Goal: Task Accomplishment & Management: Complete application form

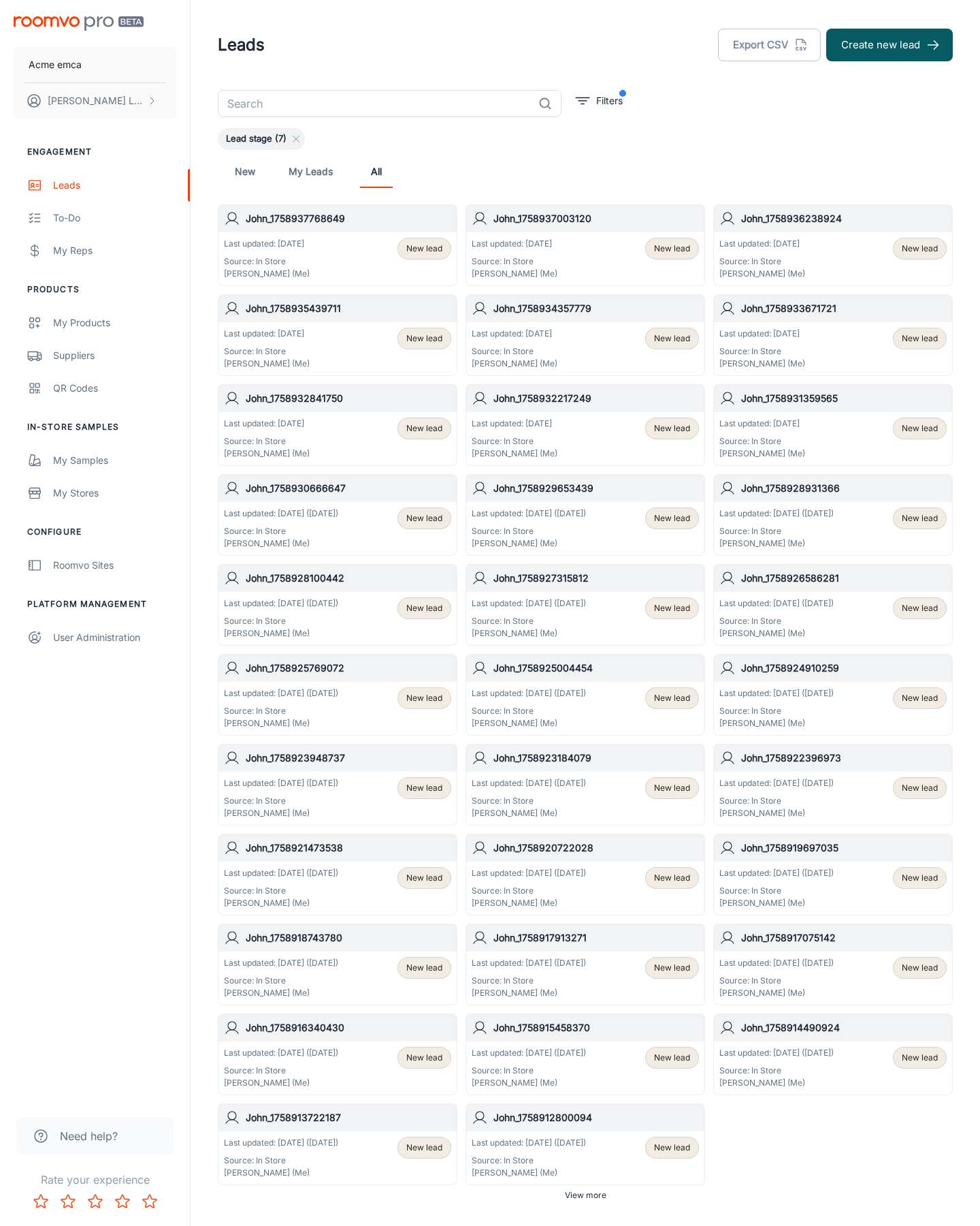
click at [889, 45] on button "Create new lead" at bounding box center [889, 45] width 126 height 33
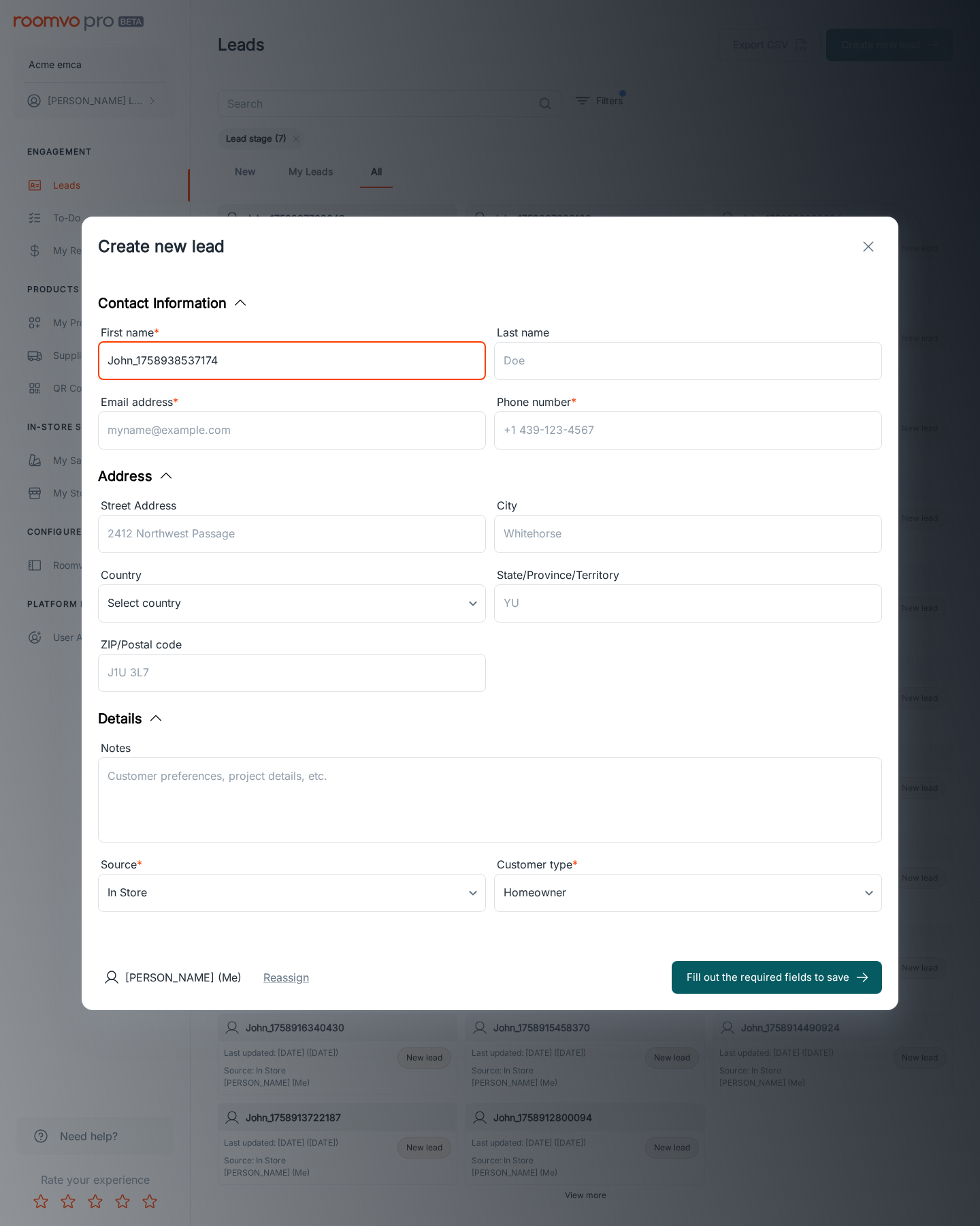
type input "John_1758938537174"
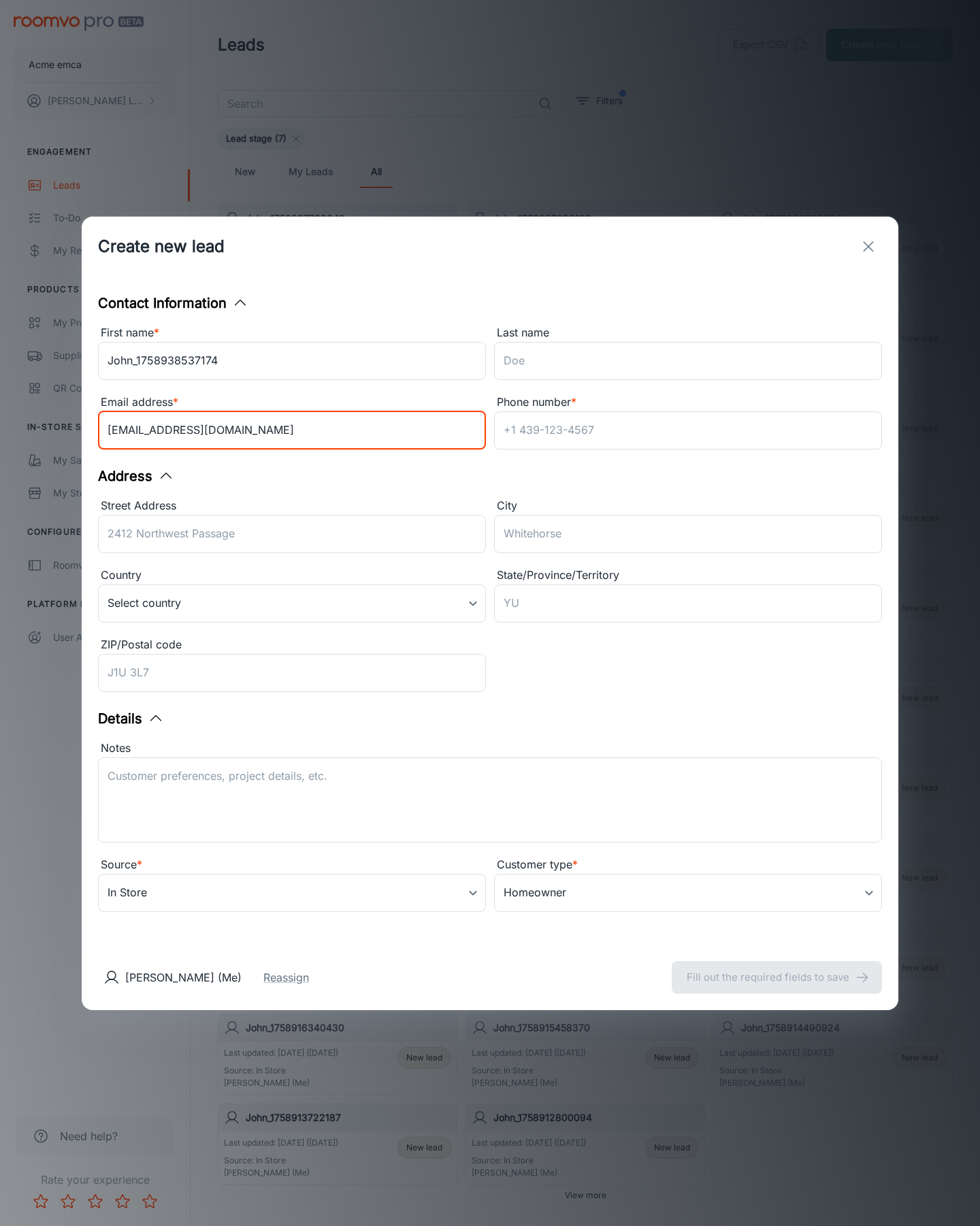
type input "[EMAIL_ADDRESS][DOMAIN_NAME]"
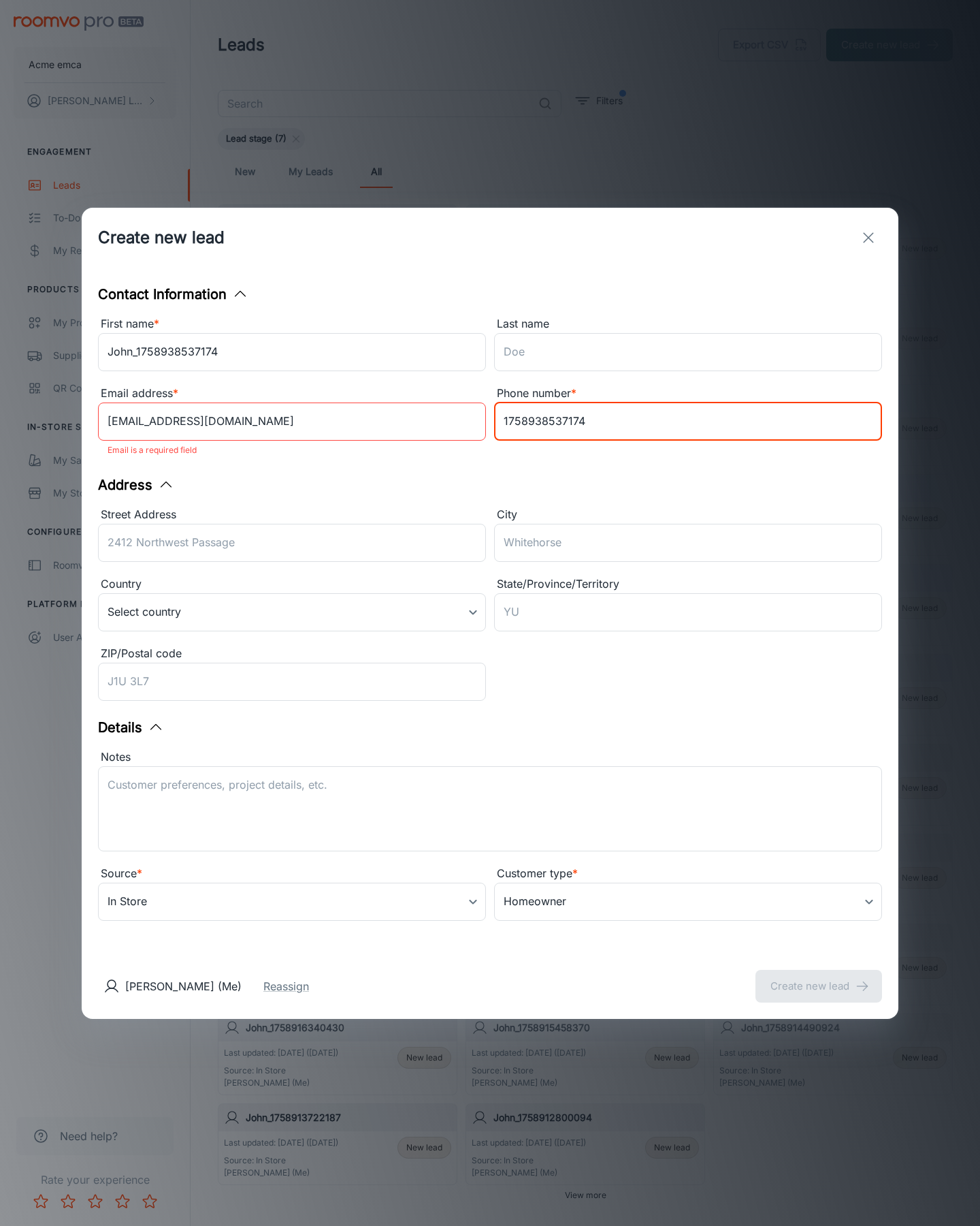
type input "1758938537174"
click at [819, 976] on button "Create new lead" at bounding box center [819, 986] width 126 height 33
